Goal: Task Accomplishment & Management: Manage account settings

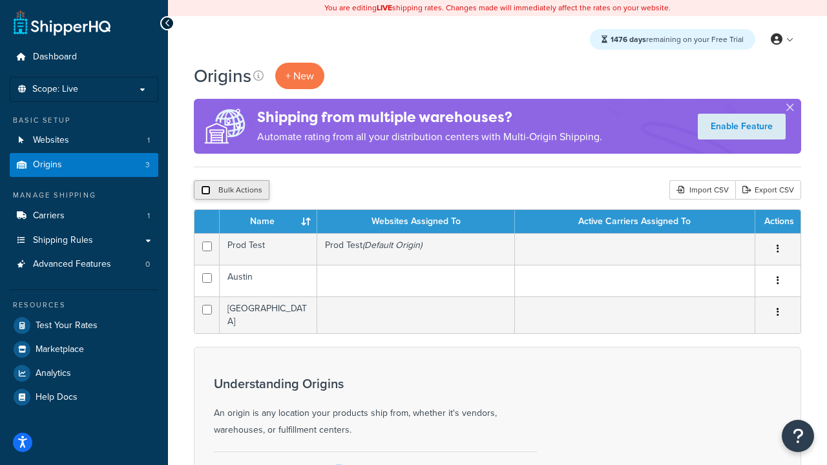
click at [206, 191] on input "checkbox" at bounding box center [206, 190] width 10 height 10
checkbox input "true"
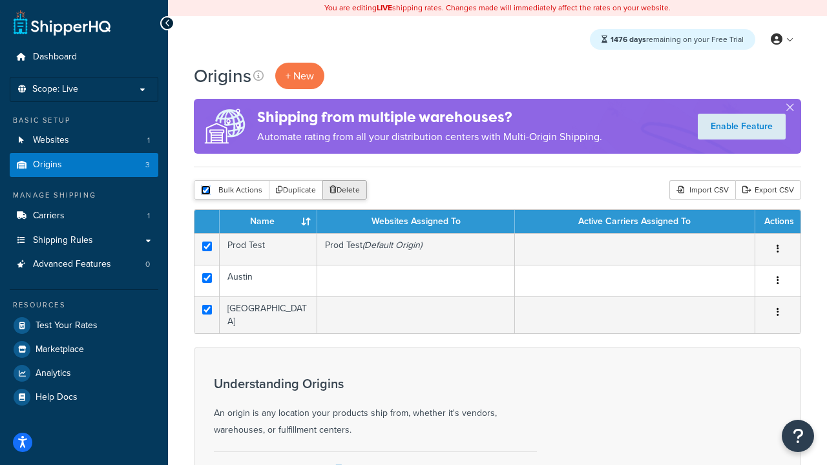
click at [344, 191] on button "Delete" at bounding box center [344, 189] width 45 height 19
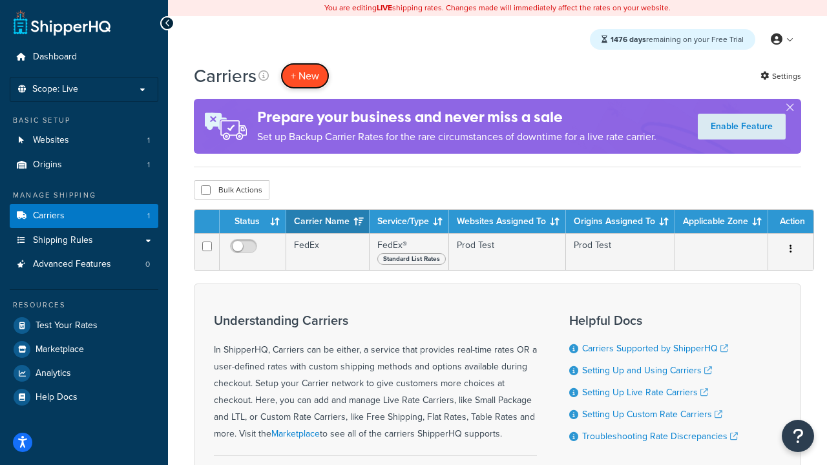
click at [305, 76] on button "+ New" at bounding box center [304, 76] width 49 height 26
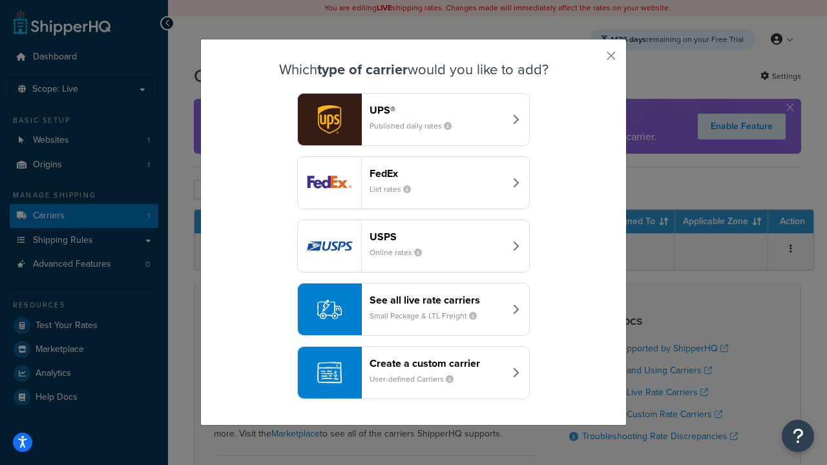
click at [414, 183] on div "FedEx List rates" at bounding box center [437, 182] width 135 height 31
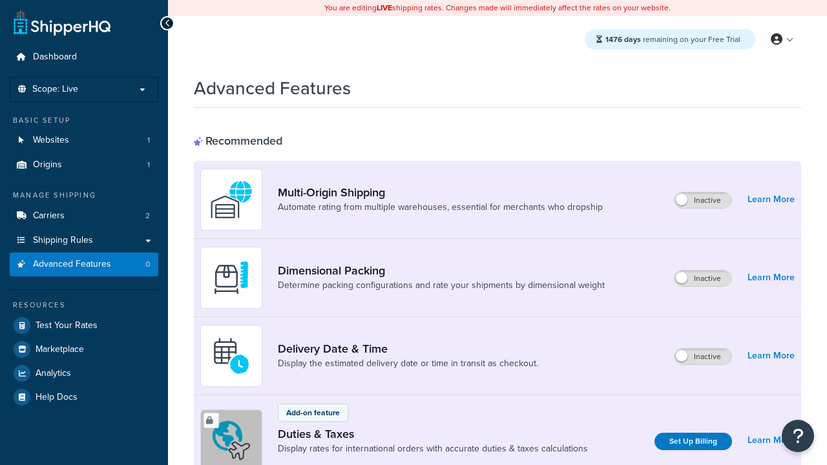
scroll to position [420, 0]
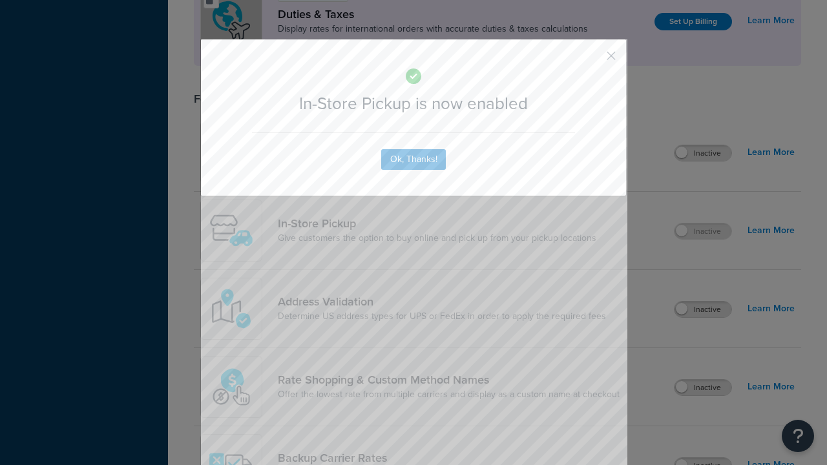
scroll to position [0, 0]
click at [592, 60] on button "button" at bounding box center [592, 60] width 3 height 3
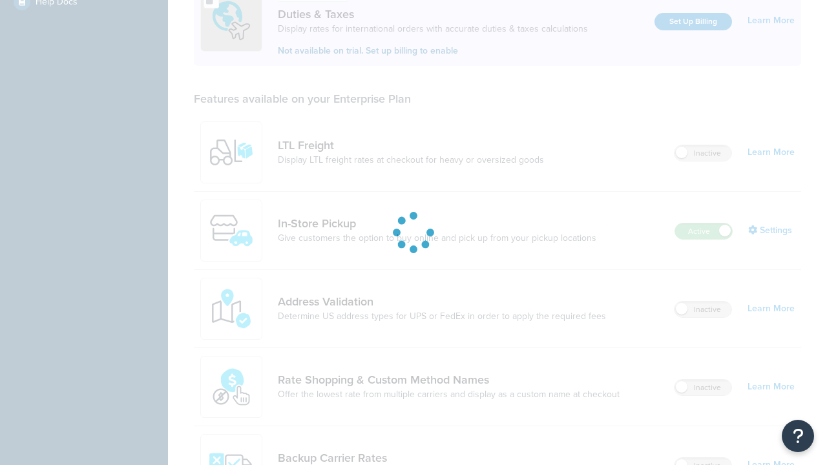
scroll to position [396, 0]
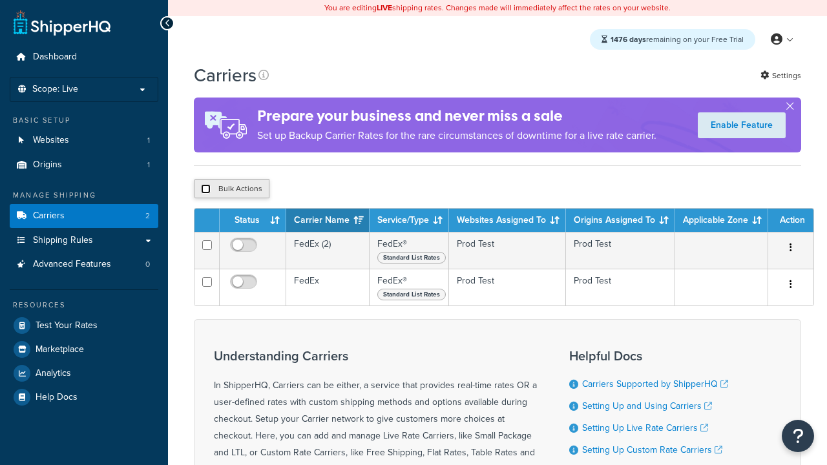
click at [206, 190] on input "checkbox" at bounding box center [206, 189] width 10 height 10
checkbox input "true"
click at [0, 0] on button "Delete" at bounding box center [0, 0] width 0 height 0
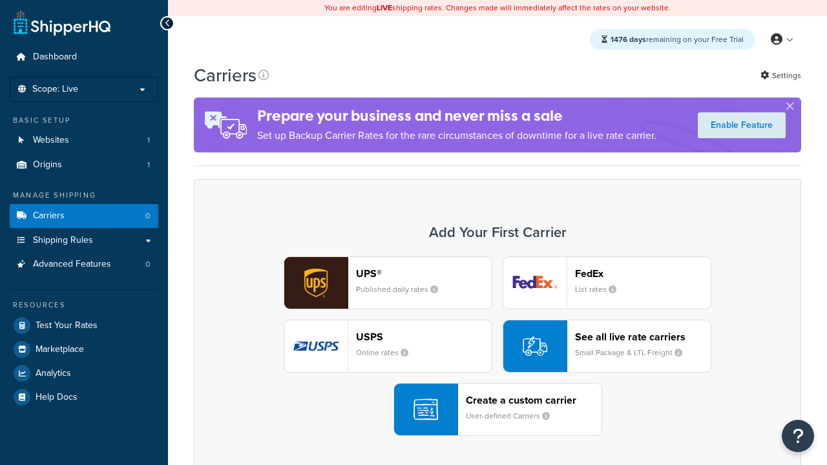
click at [498, 347] on div "UPS® Published daily rates FedEx List rates USPS Online rates See all live rate…" at bounding box center [497, 347] width 580 height 180
click at [643, 274] on header "FedEx" at bounding box center [643, 274] width 136 height 12
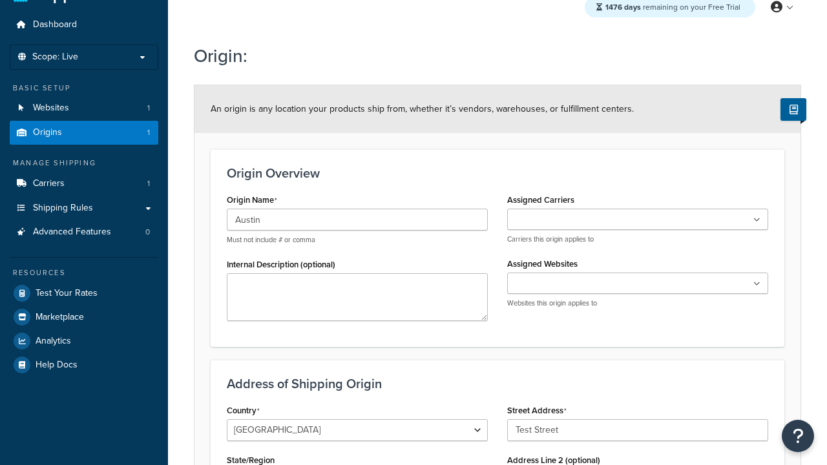
type input "Test Street"
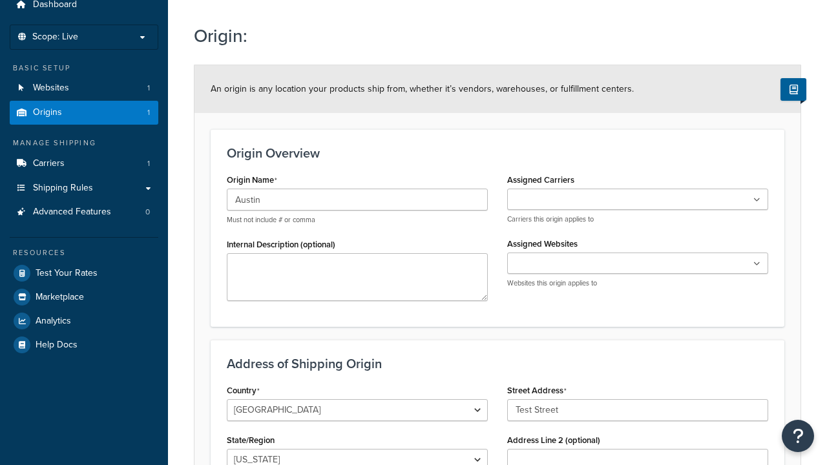
type input "Austin"
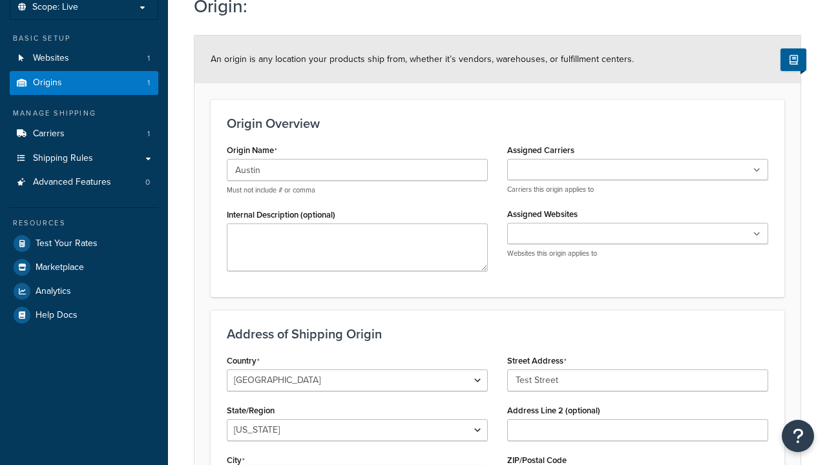
select select "43"
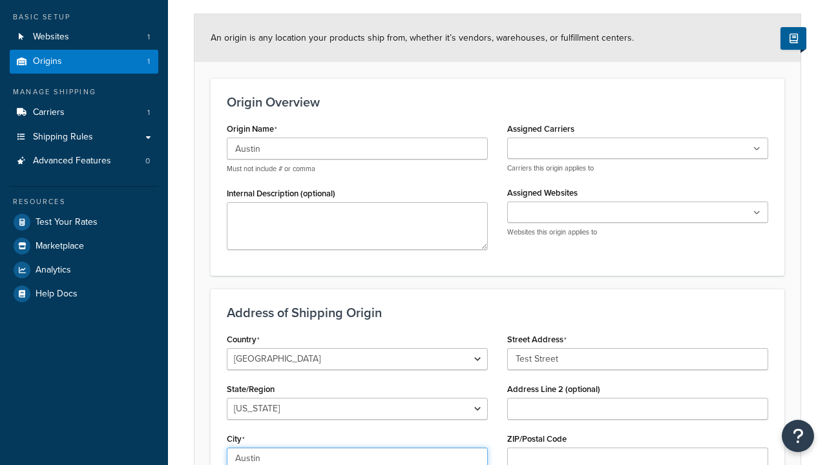
type input "Austin"
type input "78664"
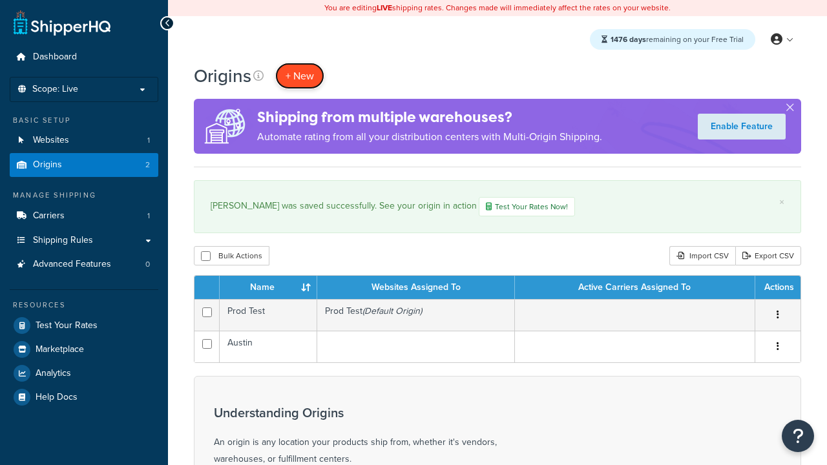
click at [299, 76] on span "+ New" at bounding box center [300, 76] width 28 height 15
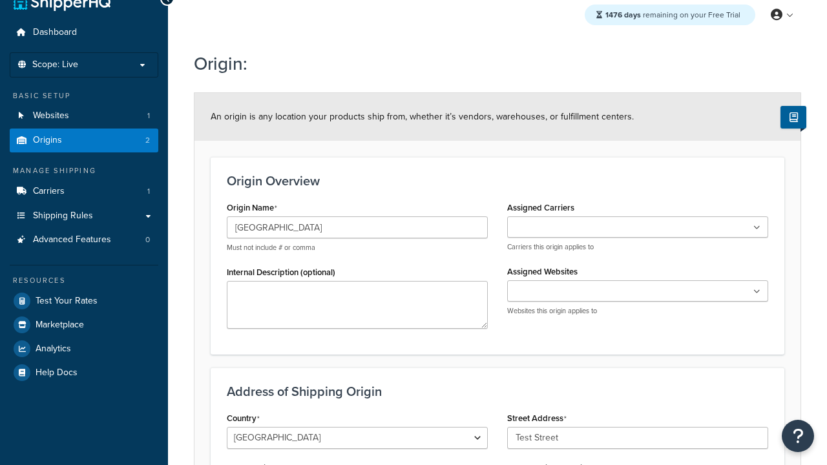
type input "Test Street"
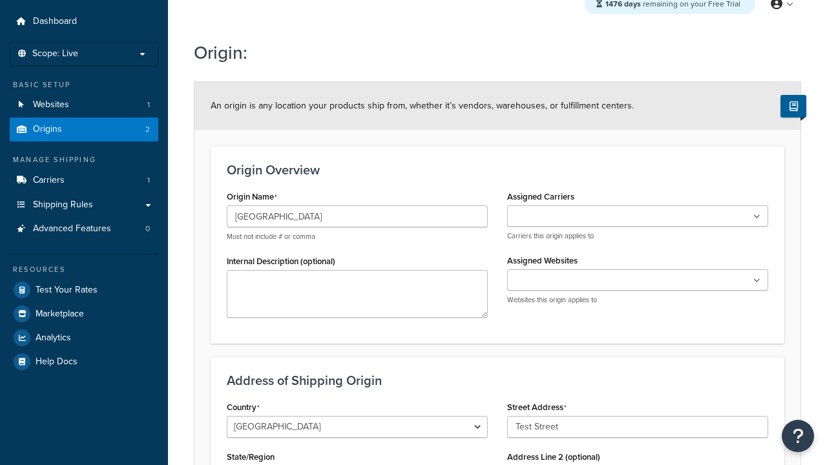
type input "Austin"
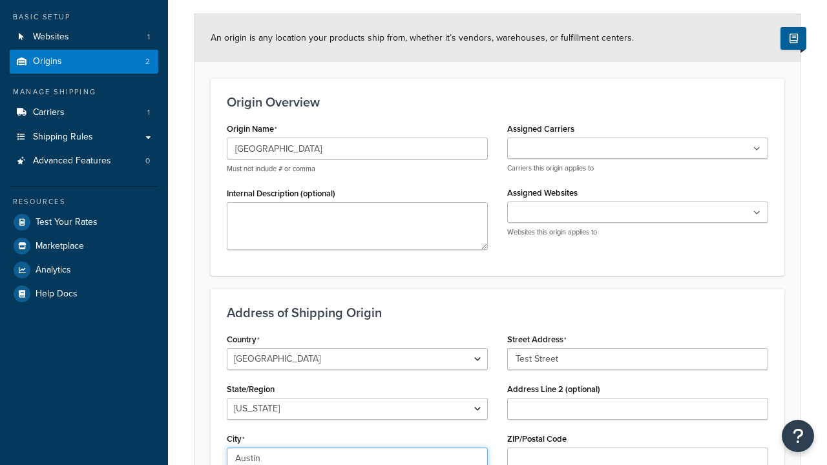
select select "43"
type input "Austin"
type input "78664"
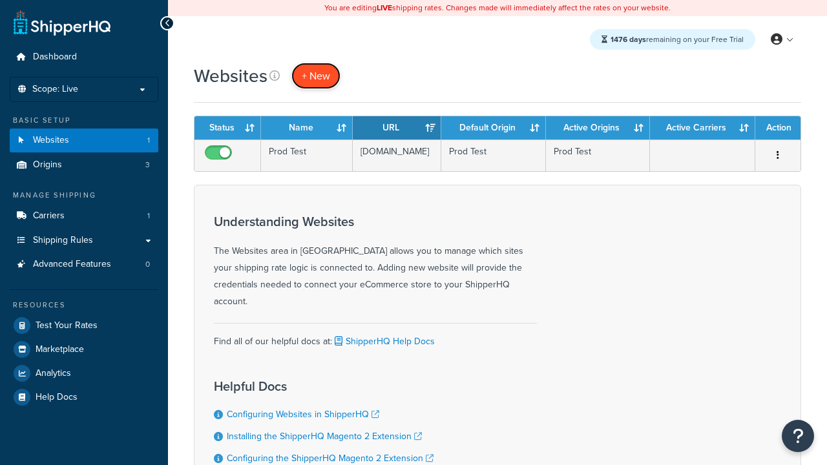
click at [315, 76] on span "+ New" at bounding box center [316, 76] width 28 height 15
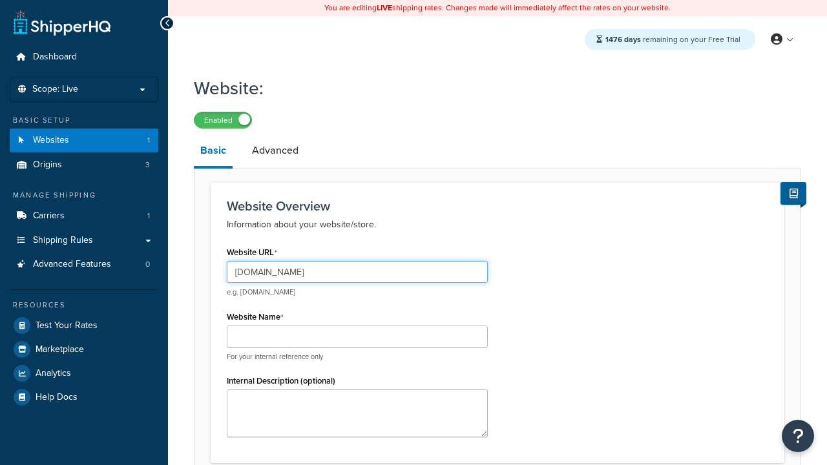
scroll to position [441, 0]
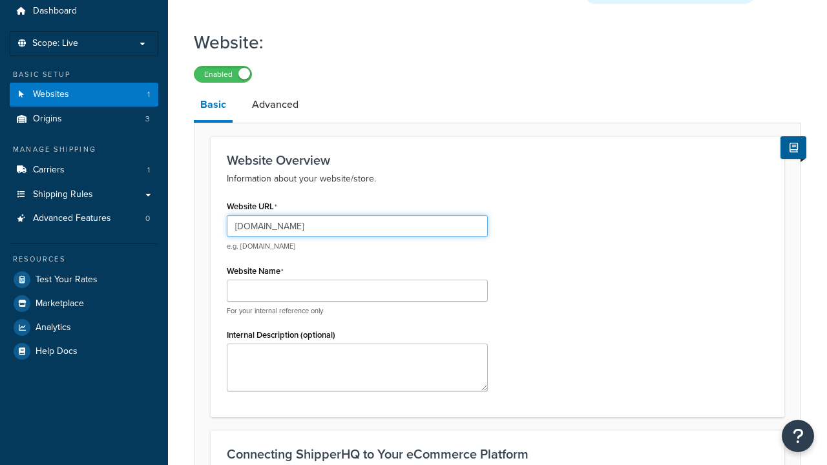
type input "[DOMAIN_NAME]"
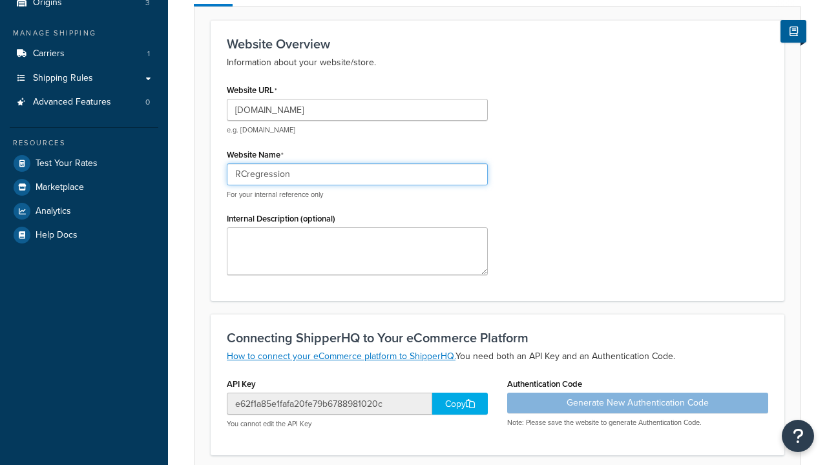
type input "RCregression"
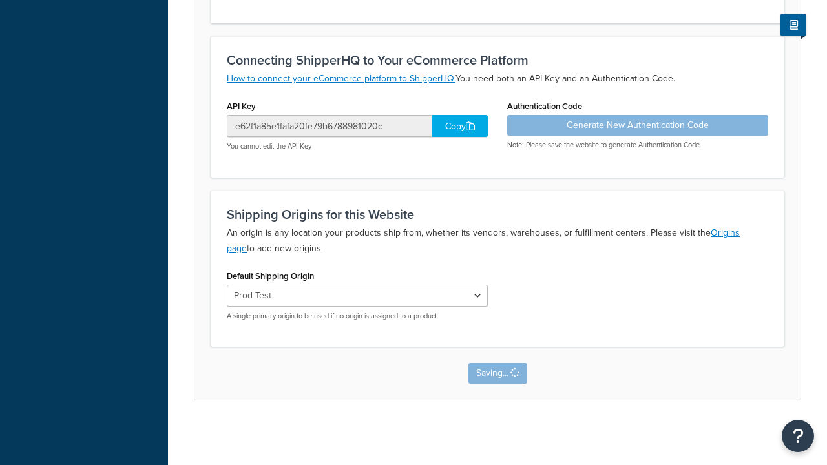
scroll to position [0, 0]
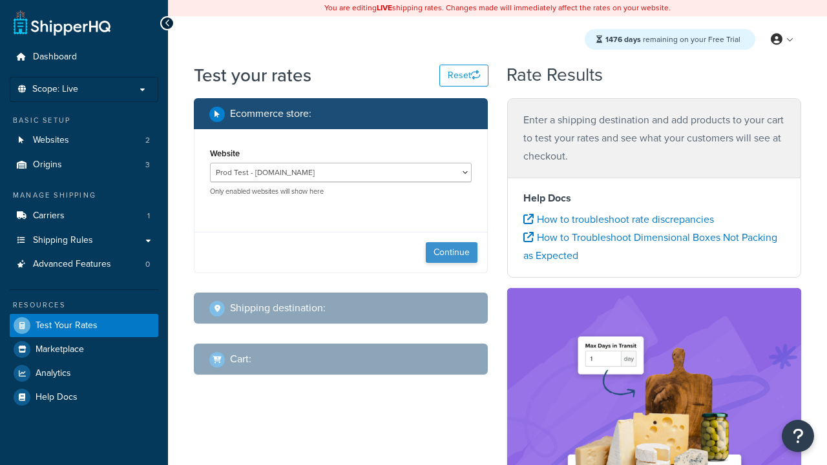
click at [452, 253] on button "Continue" at bounding box center [452, 252] width 52 height 21
select select "TX"
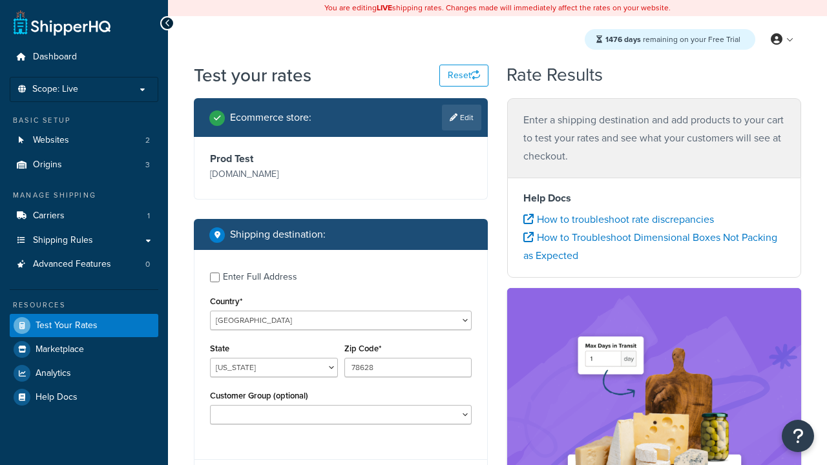
type input "78628"
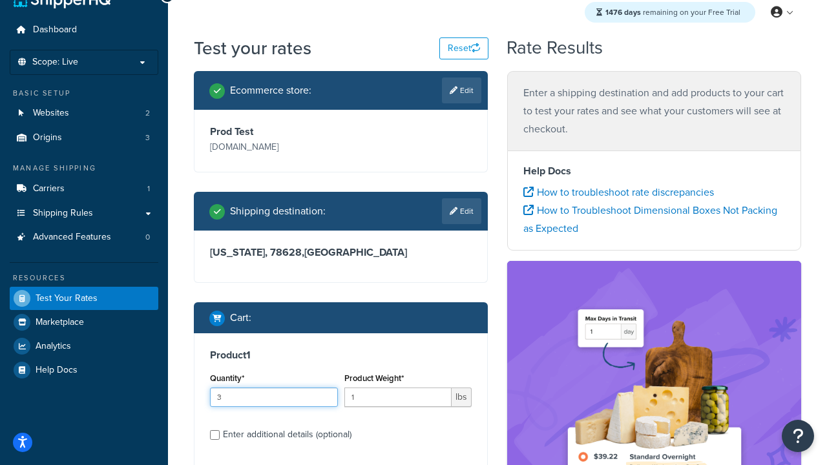
type input "3"
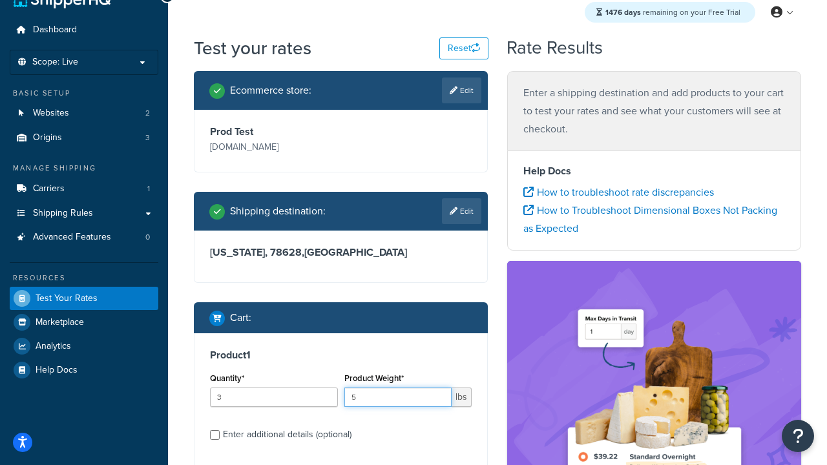
type input "5"
click at [215, 436] on input "Enter additional details (optional)" at bounding box center [215, 435] width 10 height 10
checkbox input "true"
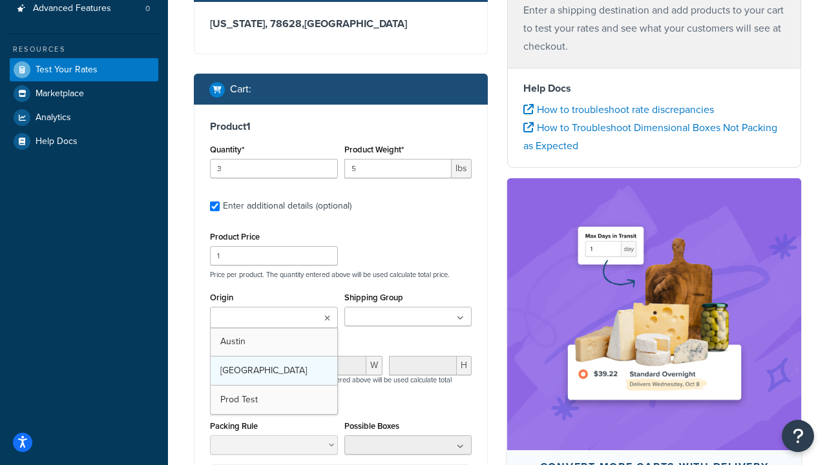
scroll to position [0, 0]
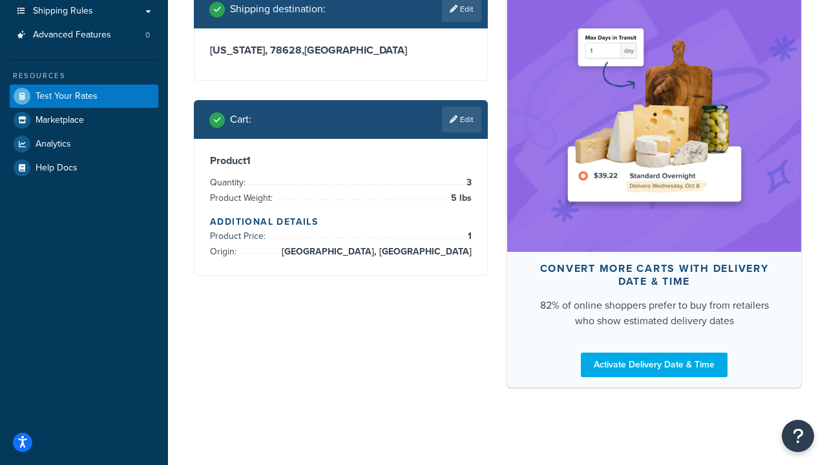
scroll to position [306, 0]
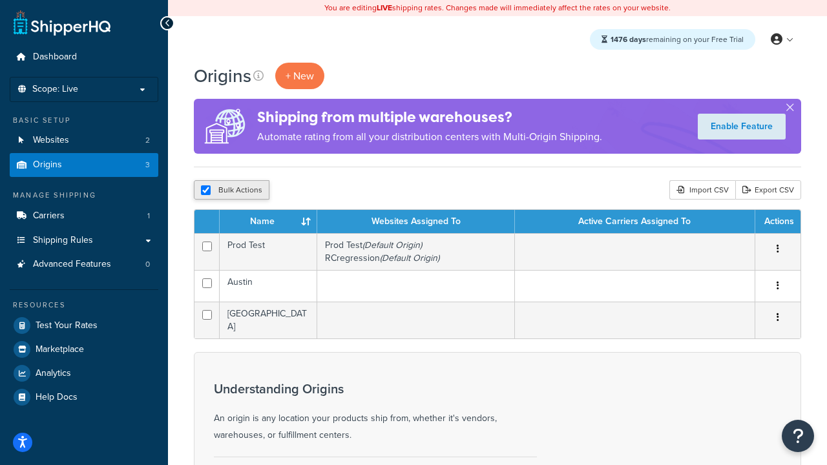
click at [248, 192] on button "Bulk Actions" at bounding box center [232, 189] width 76 height 19
checkbox input "true"
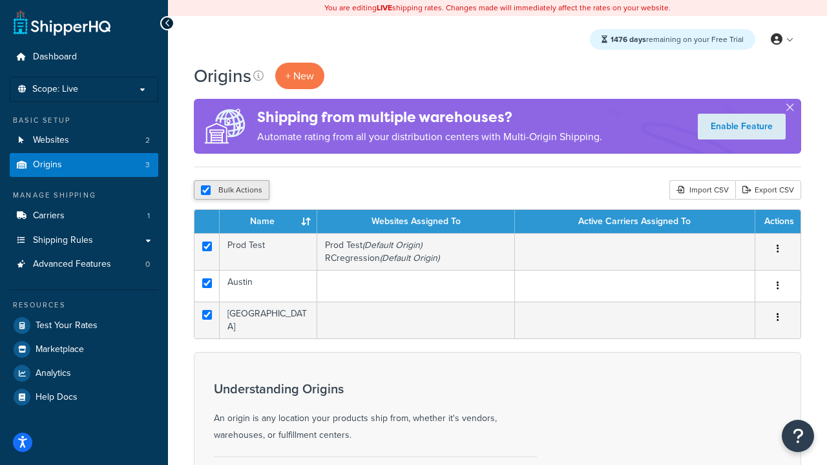
checkbox input "true"
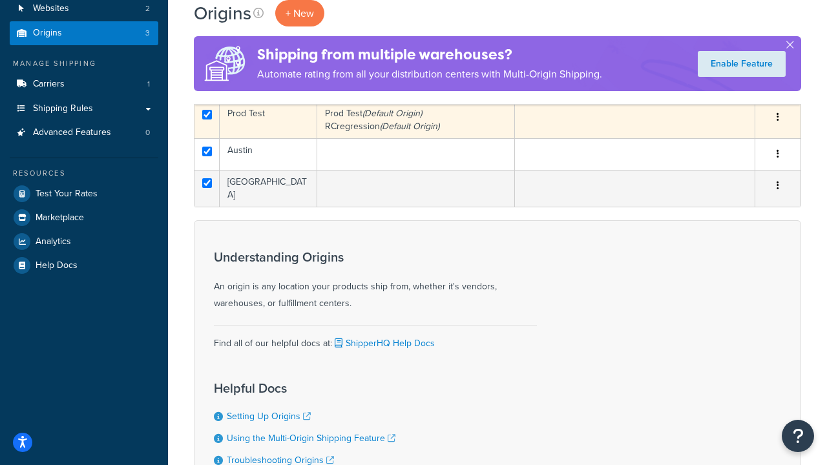
click at [344, 68] on button "Delete" at bounding box center [344, 57] width 45 height 19
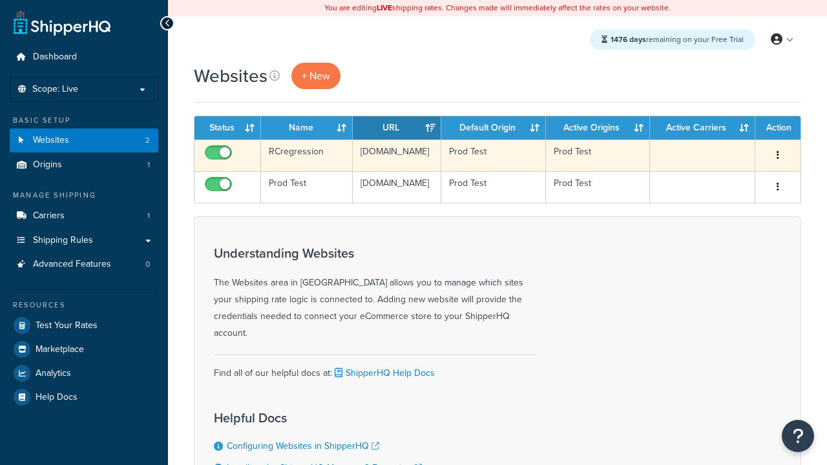
click at [777, 156] on icon "button" at bounding box center [778, 155] width 3 height 9
click at [0, 0] on link "Delete" at bounding box center [0, 0] width 0 height 0
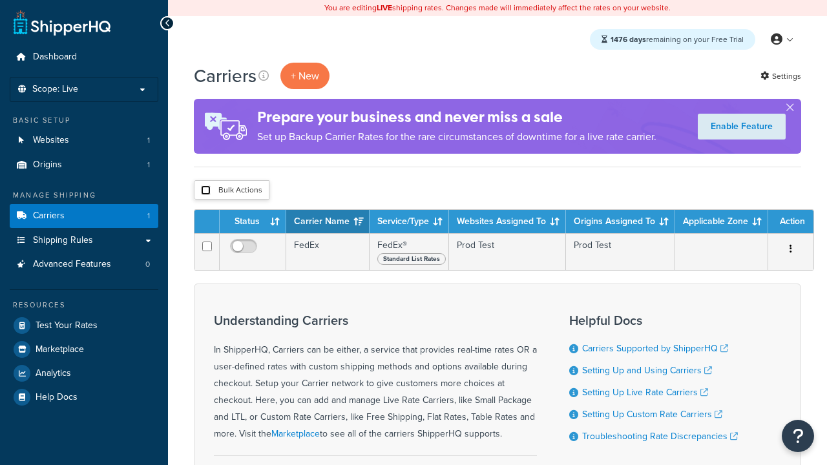
click at [206, 191] on input "checkbox" at bounding box center [206, 190] width 10 height 10
checkbox input "true"
click at [0, 0] on button "Delete" at bounding box center [0, 0] width 0 height 0
